Goal: Communication & Community: Ask a question

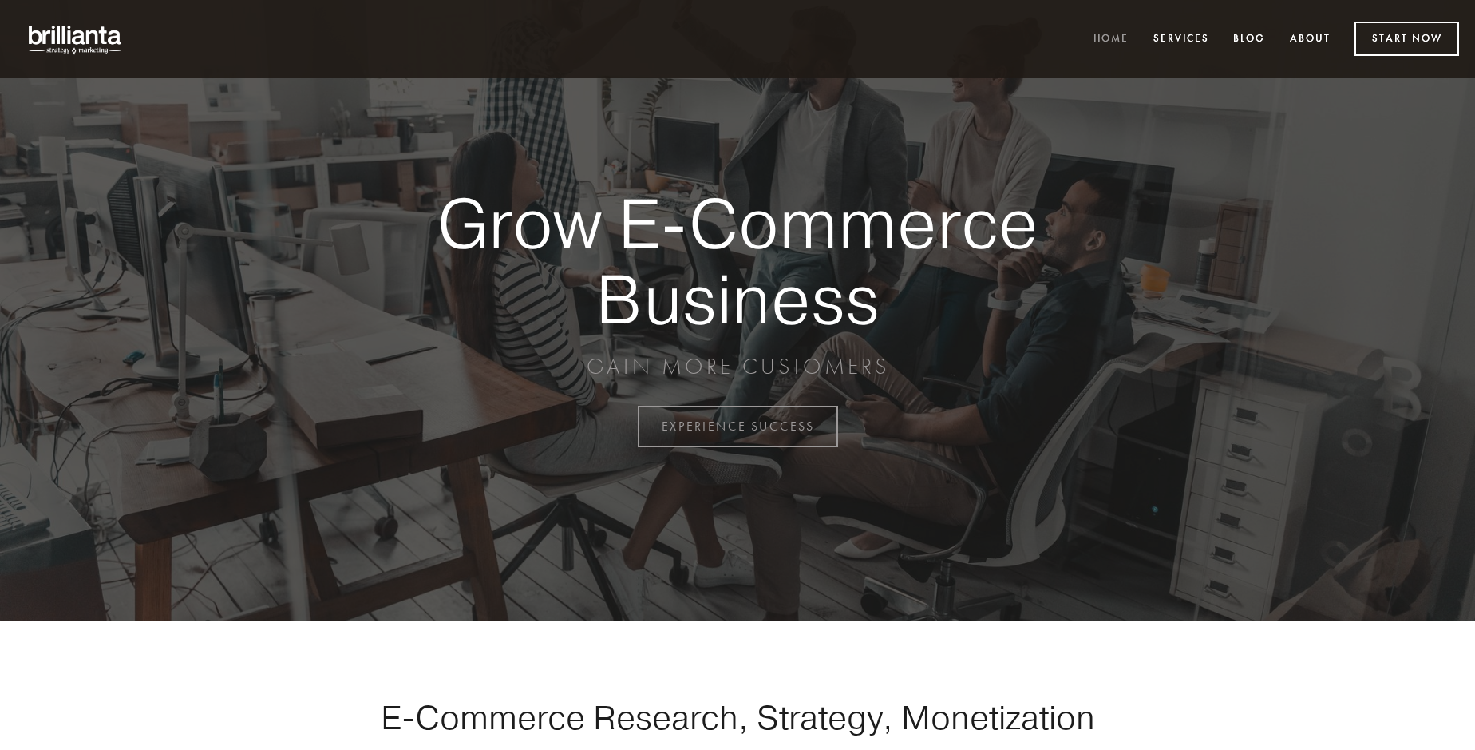
scroll to position [4185, 0]
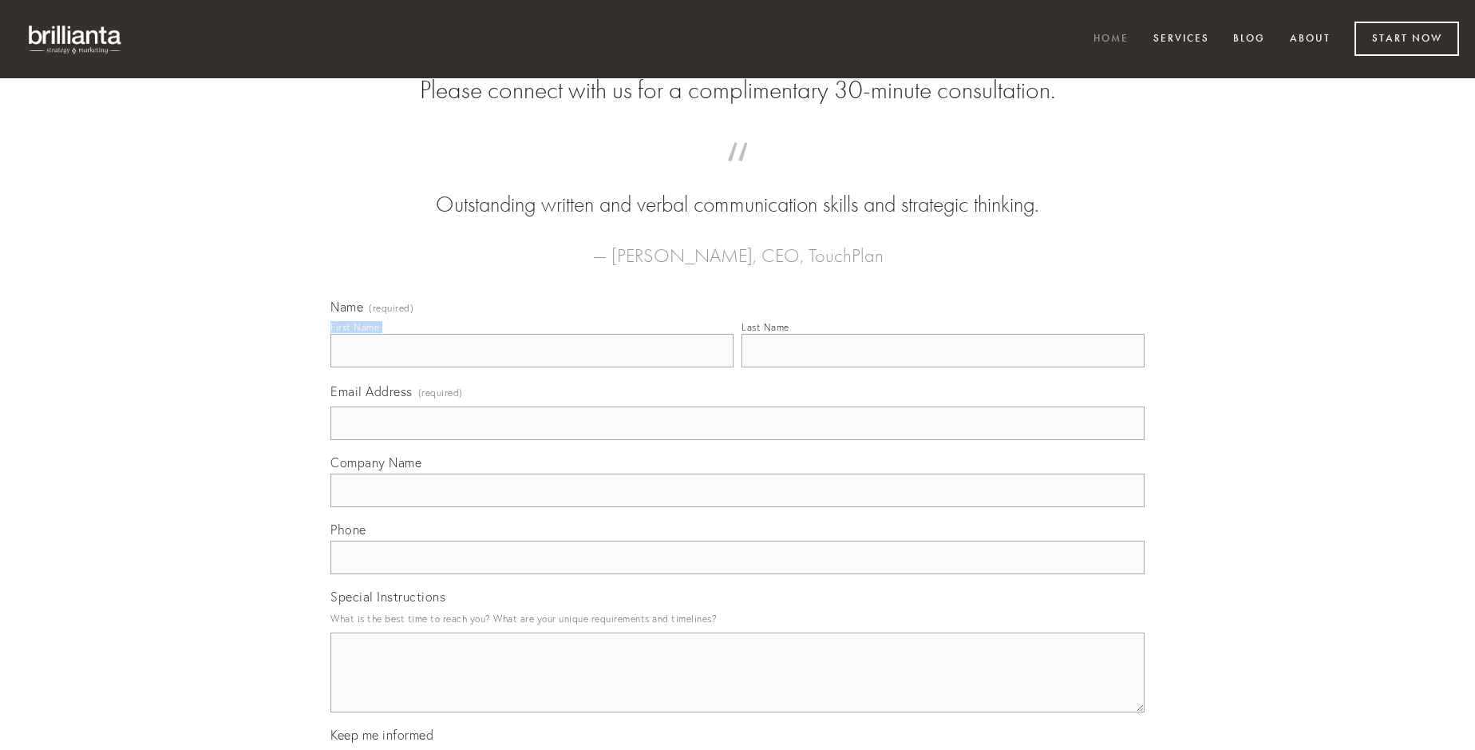
type input "[PERSON_NAME]"
click at [943, 367] on input "Last Name" at bounding box center [943, 351] width 403 height 34
type input "[PERSON_NAME]"
click at [738, 440] on input "Email Address (required)" at bounding box center [738, 423] width 814 height 34
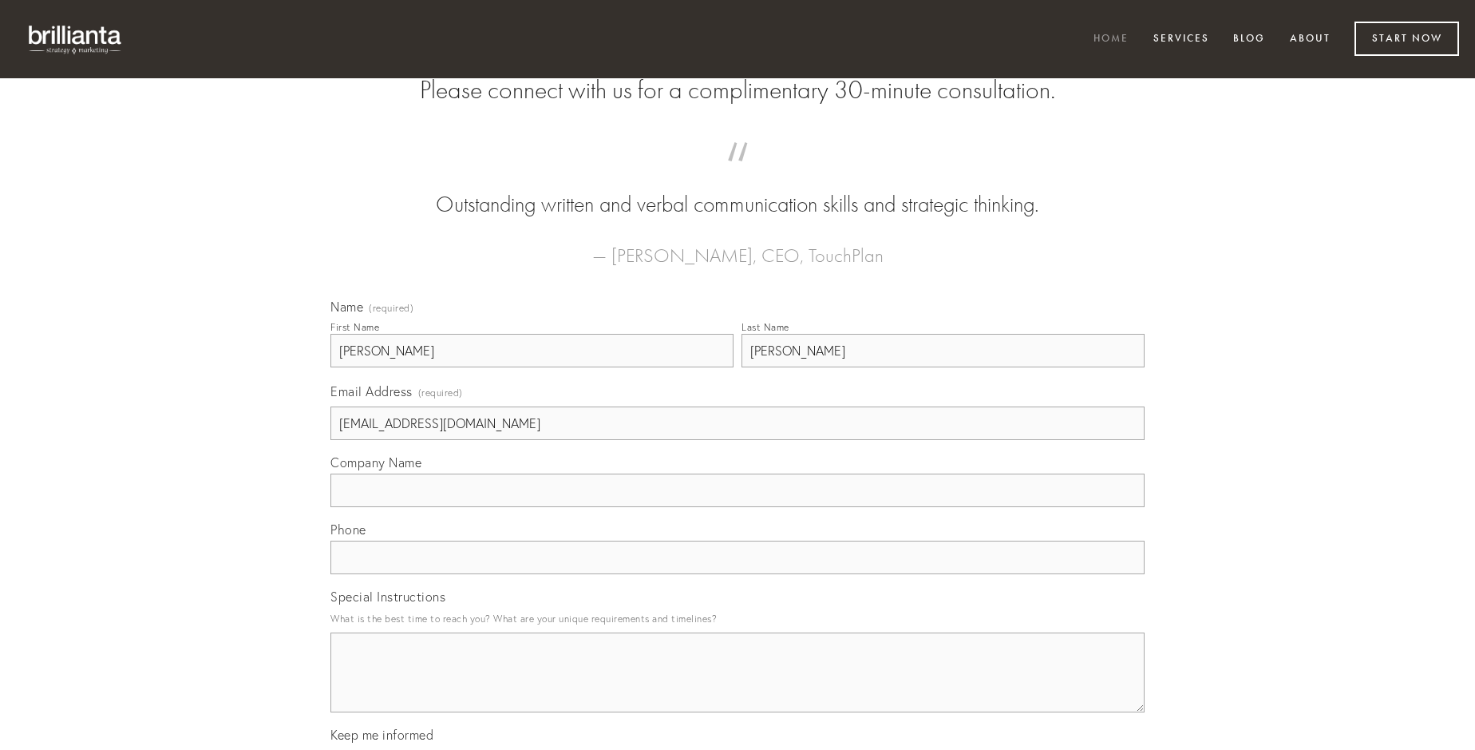
type input "[EMAIL_ADDRESS][DOMAIN_NAME]"
click at [738, 507] on input "Company Name" at bounding box center [738, 490] width 814 height 34
type input "considero"
click at [738, 574] on input "text" at bounding box center [738, 557] width 814 height 34
click at [738, 687] on textarea "Special Instructions" at bounding box center [738, 672] width 814 height 80
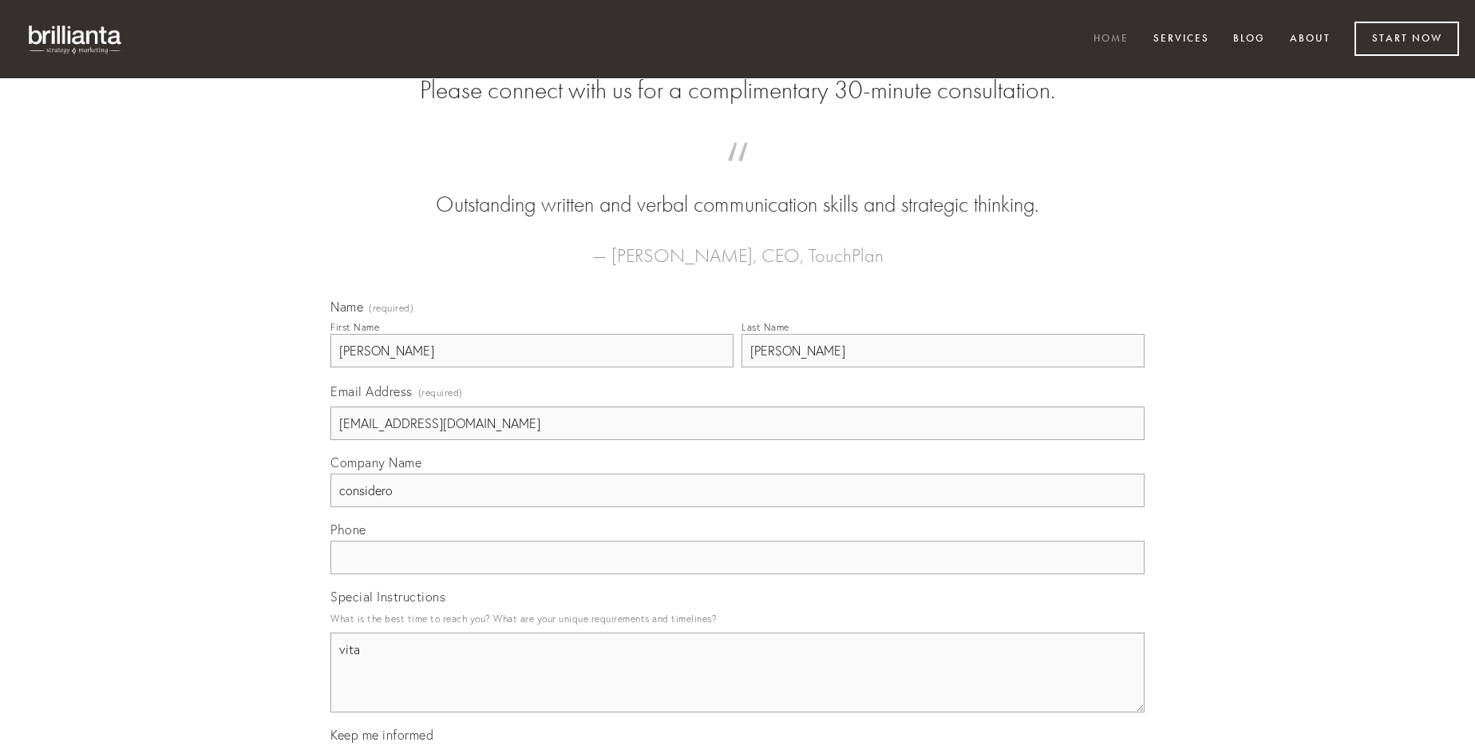
type textarea "vita"
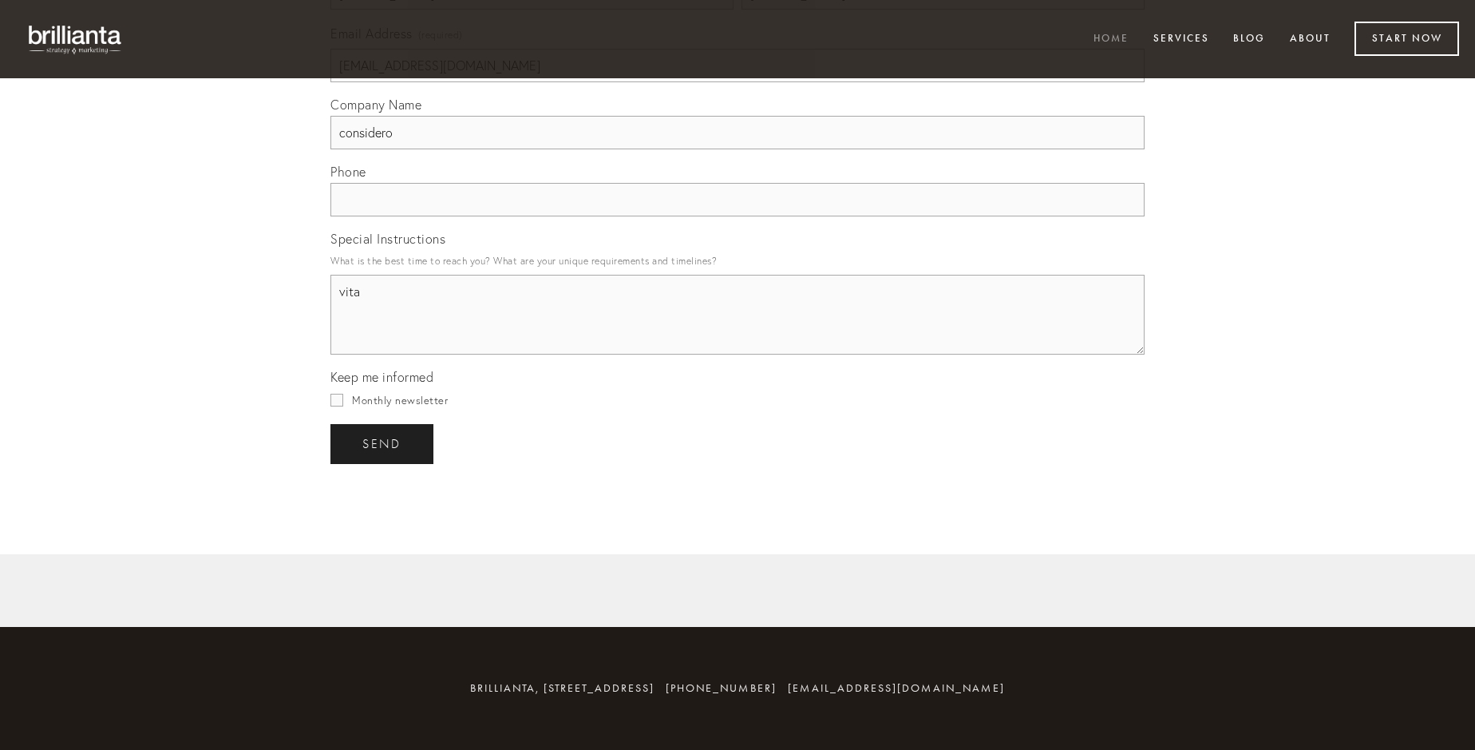
click at [383, 443] on span "send" at bounding box center [381, 444] width 39 height 14
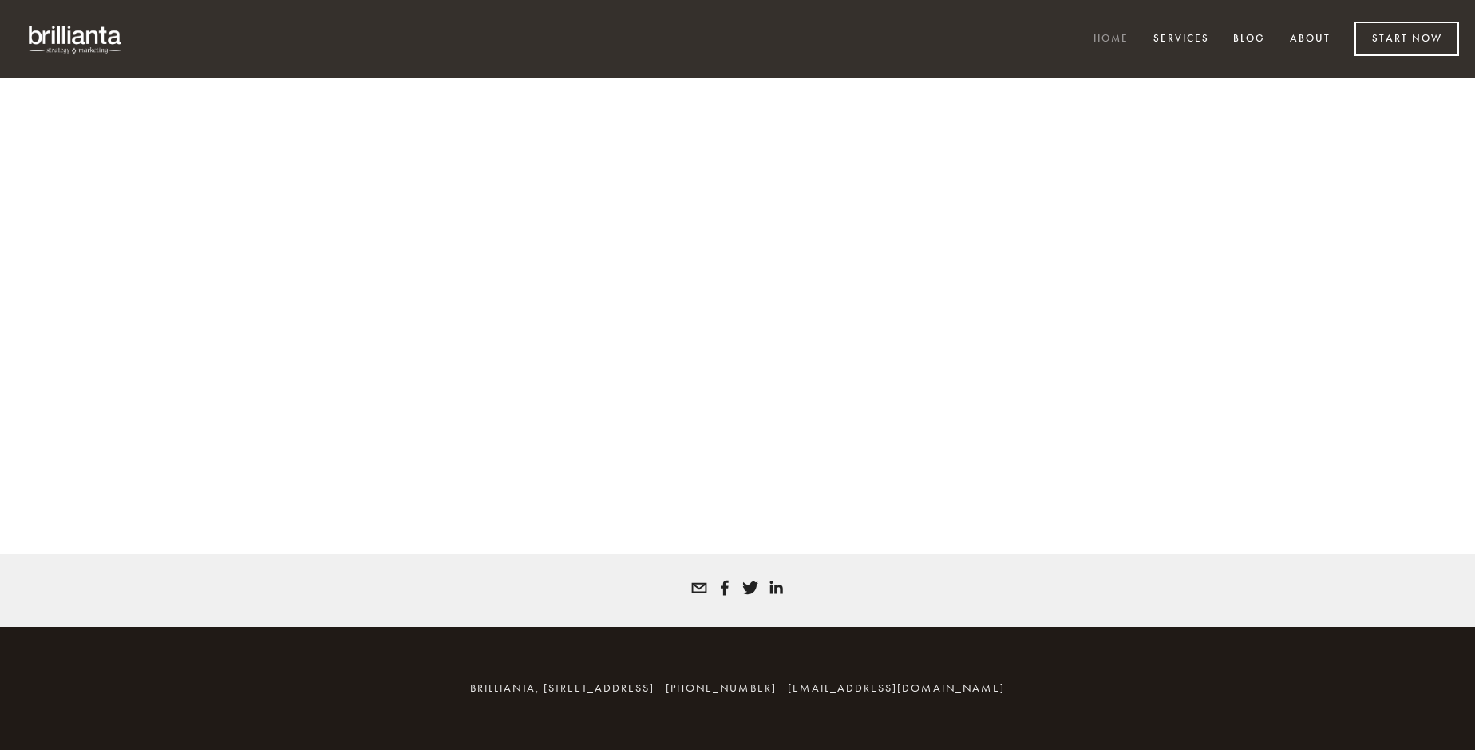
scroll to position [4163, 0]
